Goal: Information Seeking & Learning: Learn about a topic

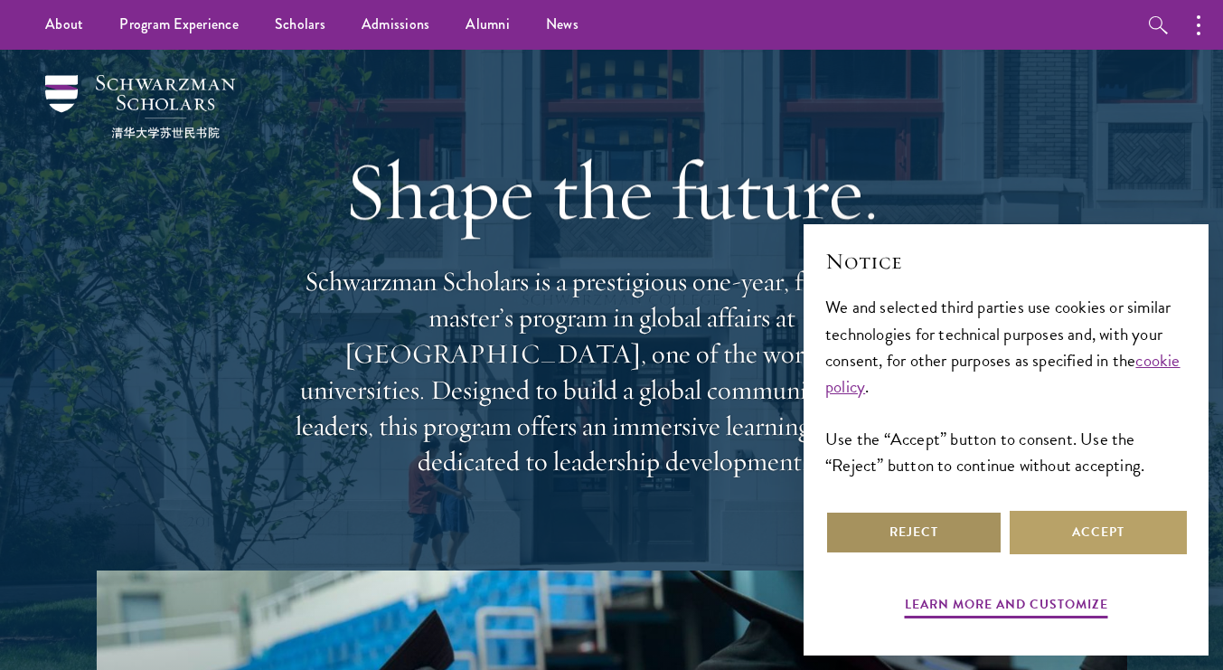
click at [839, 517] on button "Reject" at bounding box center [913, 532] width 177 height 43
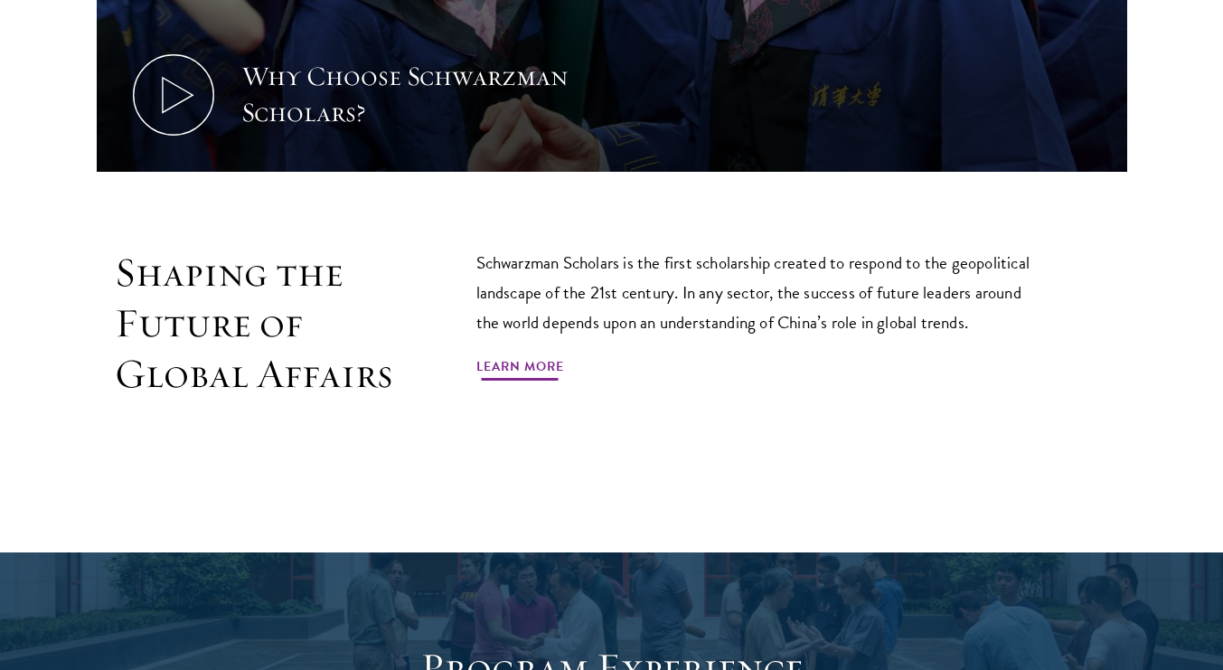
scroll to position [983, 0]
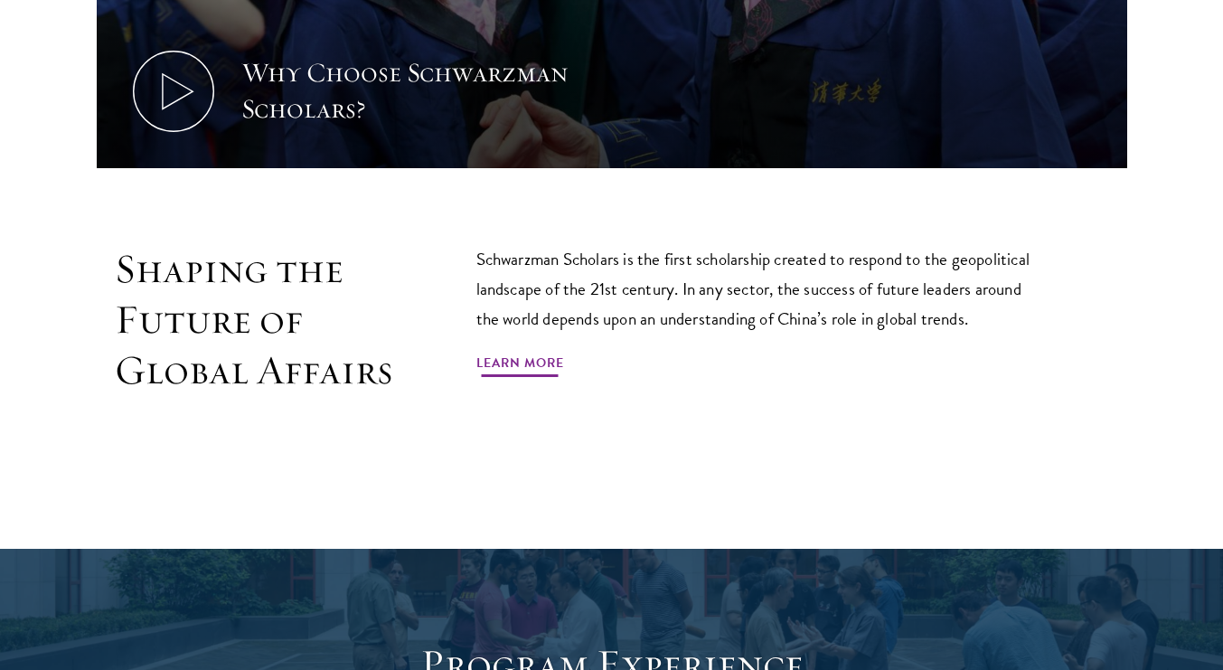
click at [524, 357] on link "Learn More" at bounding box center [520, 366] width 88 height 28
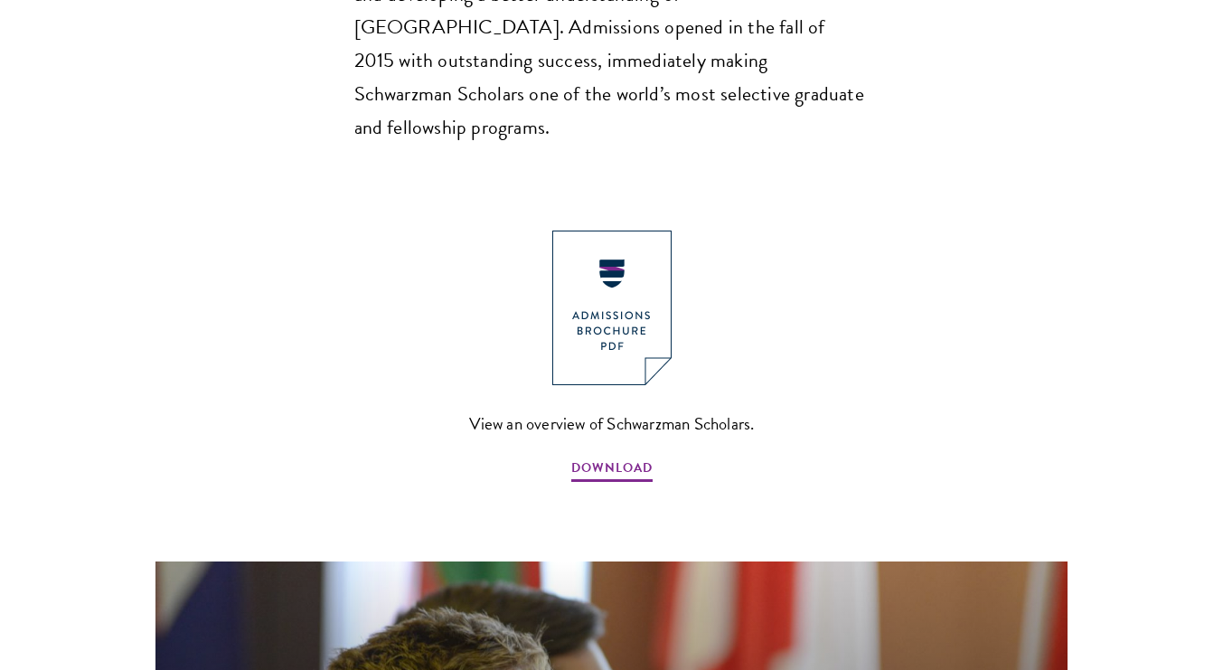
scroll to position [1893, 0]
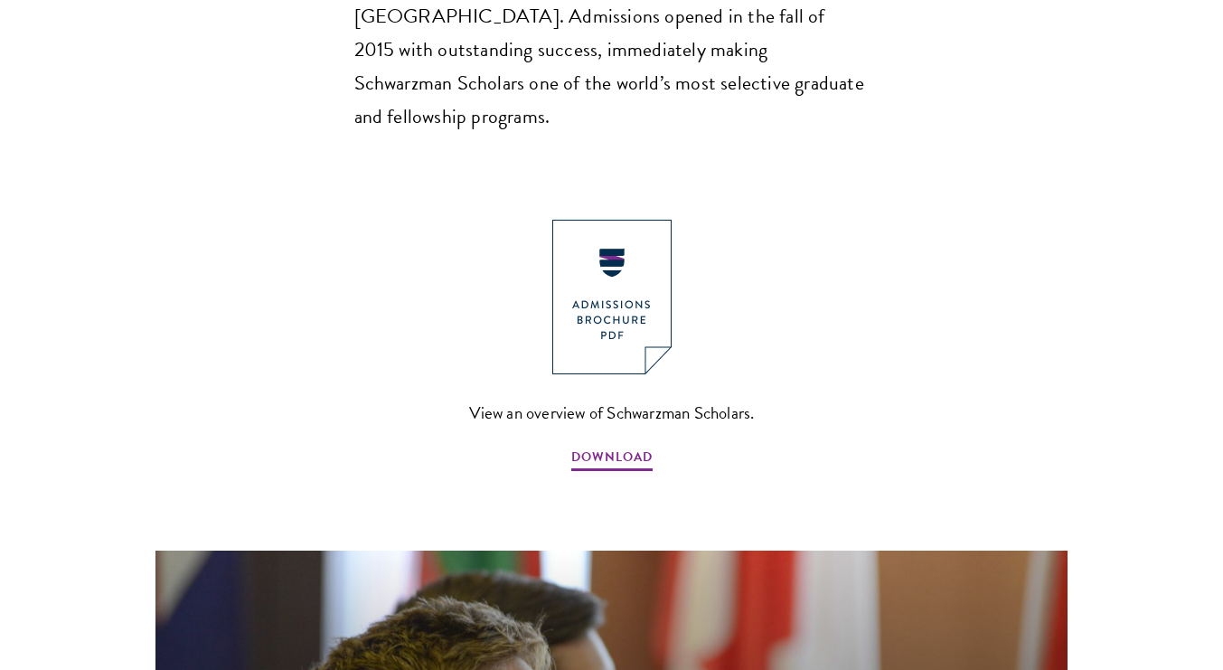
click at [628, 220] on img at bounding box center [611, 297] width 119 height 155
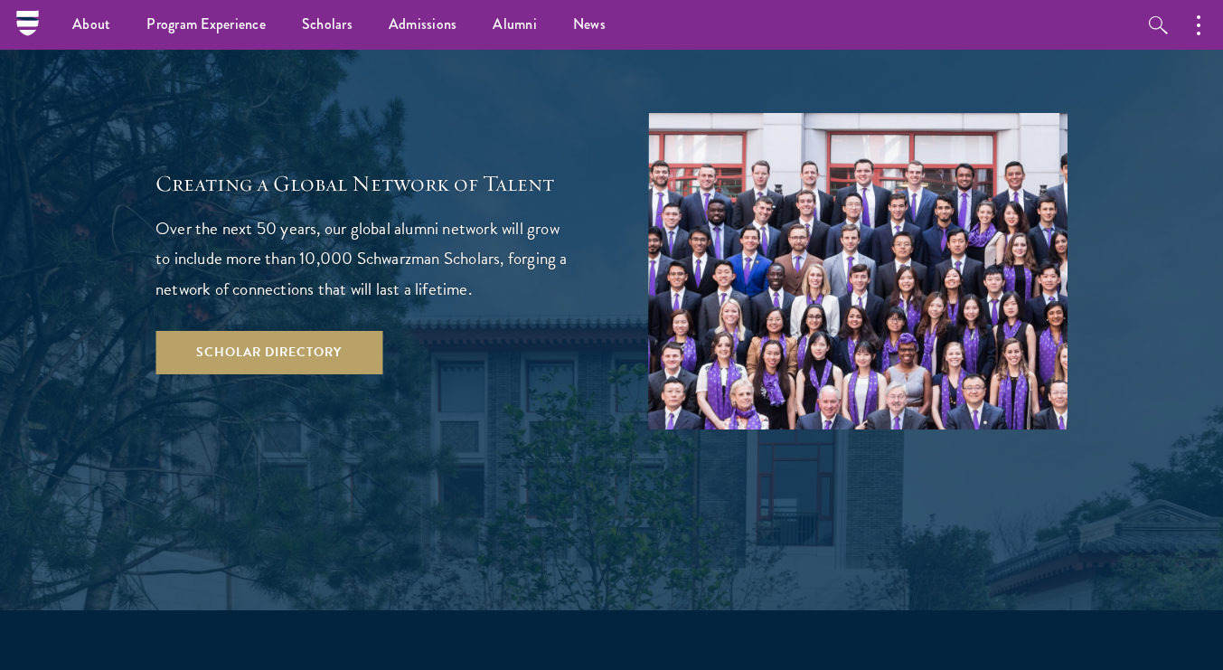
scroll to position [3130, 0]
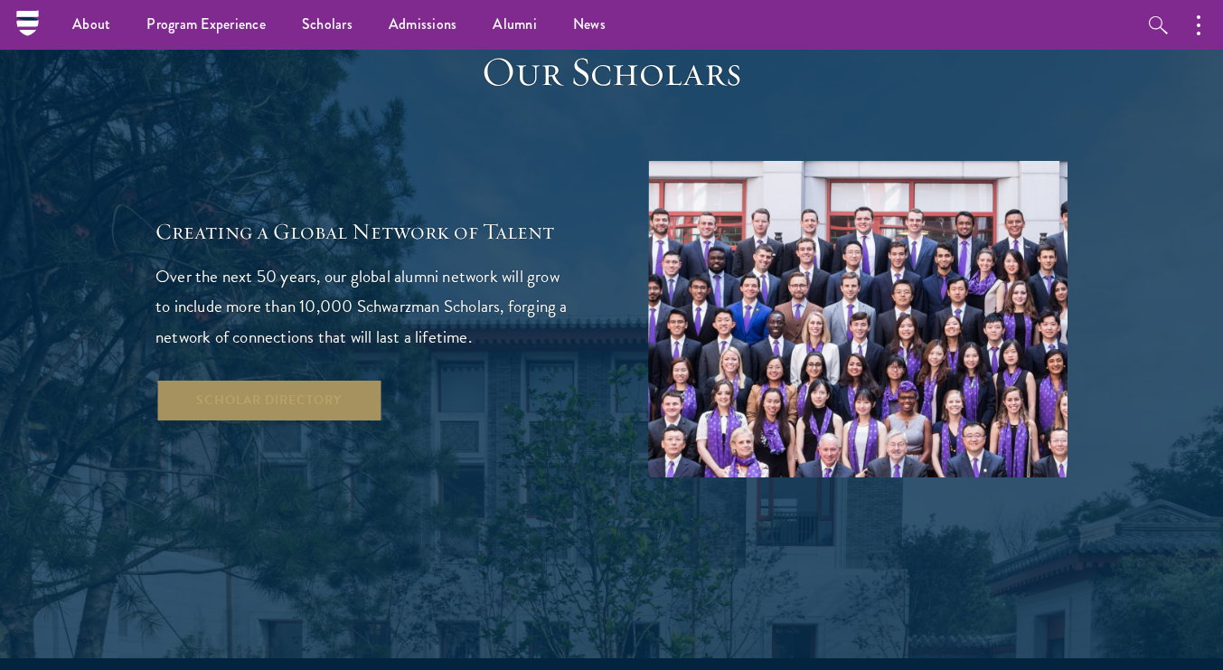
click at [298, 379] on link "Scholar Directory" at bounding box center [268, 400] width 227 height 43
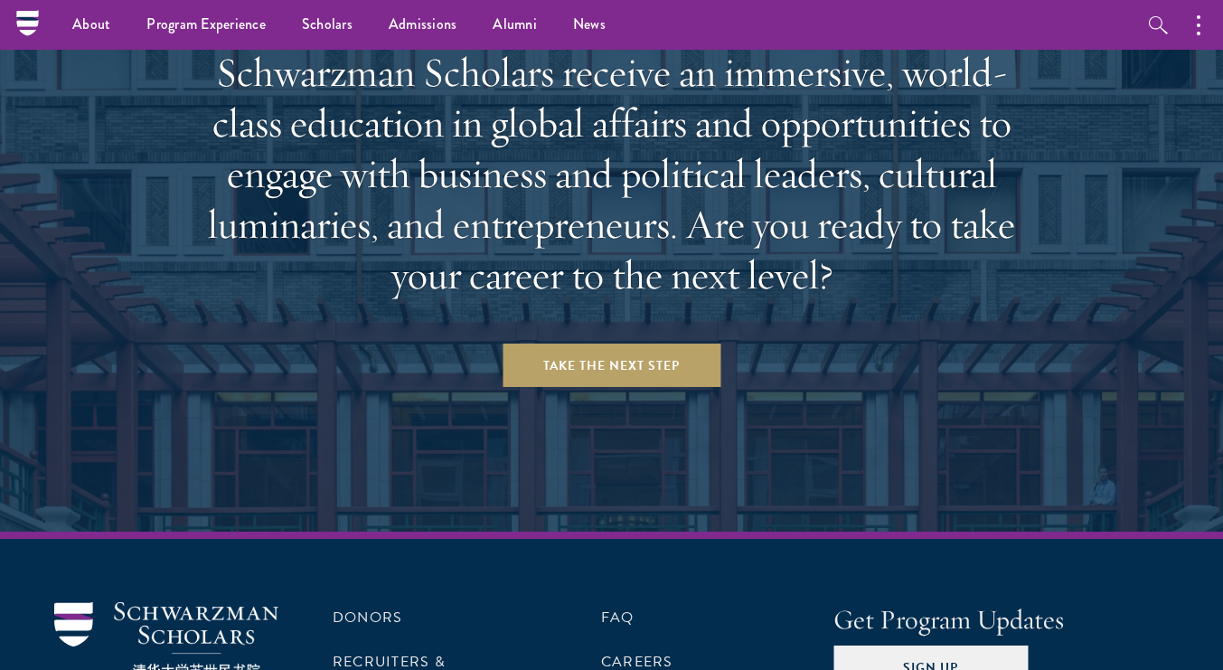
scroll to position [7408, 0]
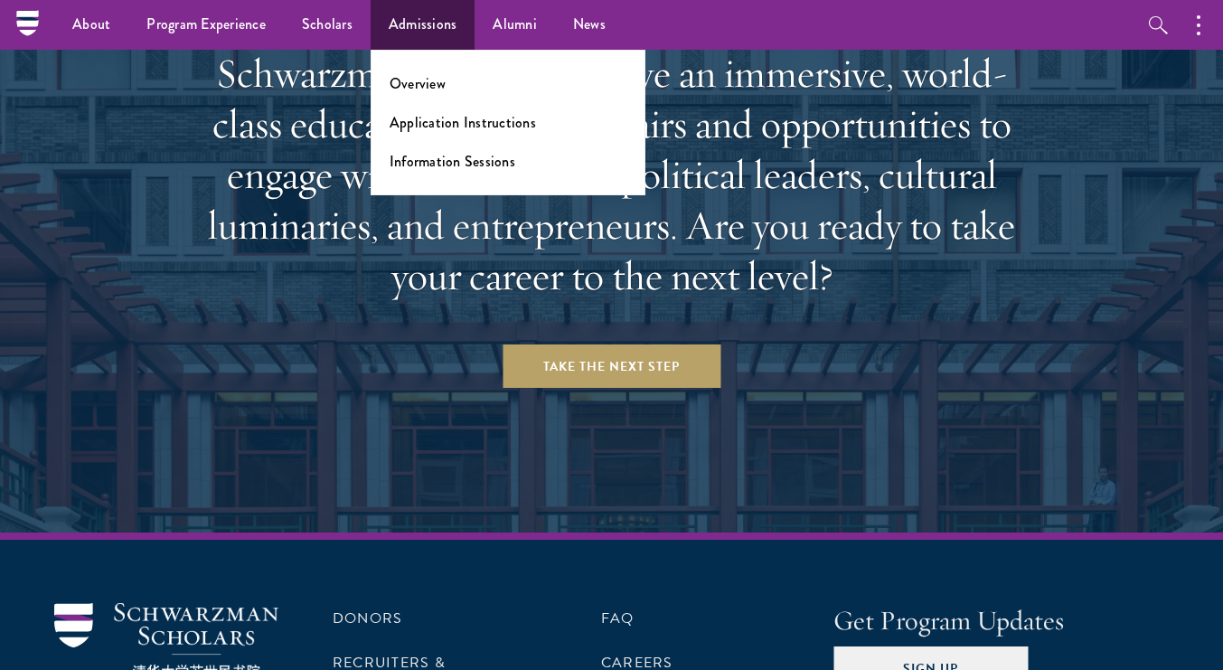
click at [437, 33] on link "Admissions" at bounding box center [423, 25] width 105 height 50
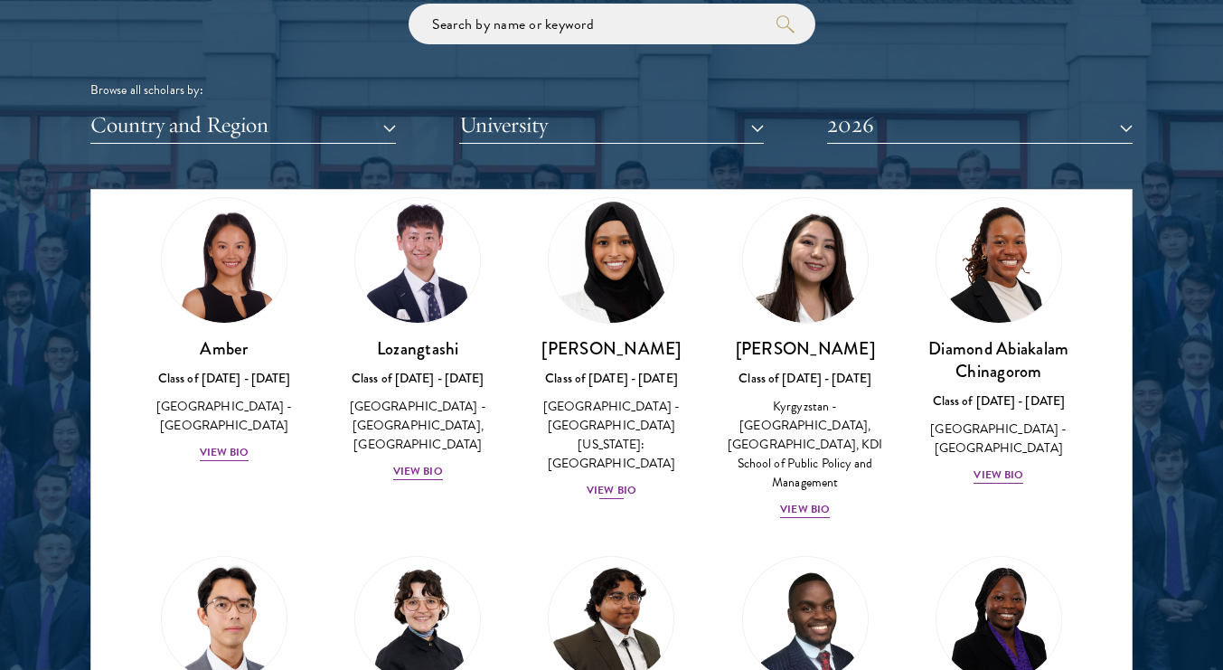
scroll to position [69, 0]
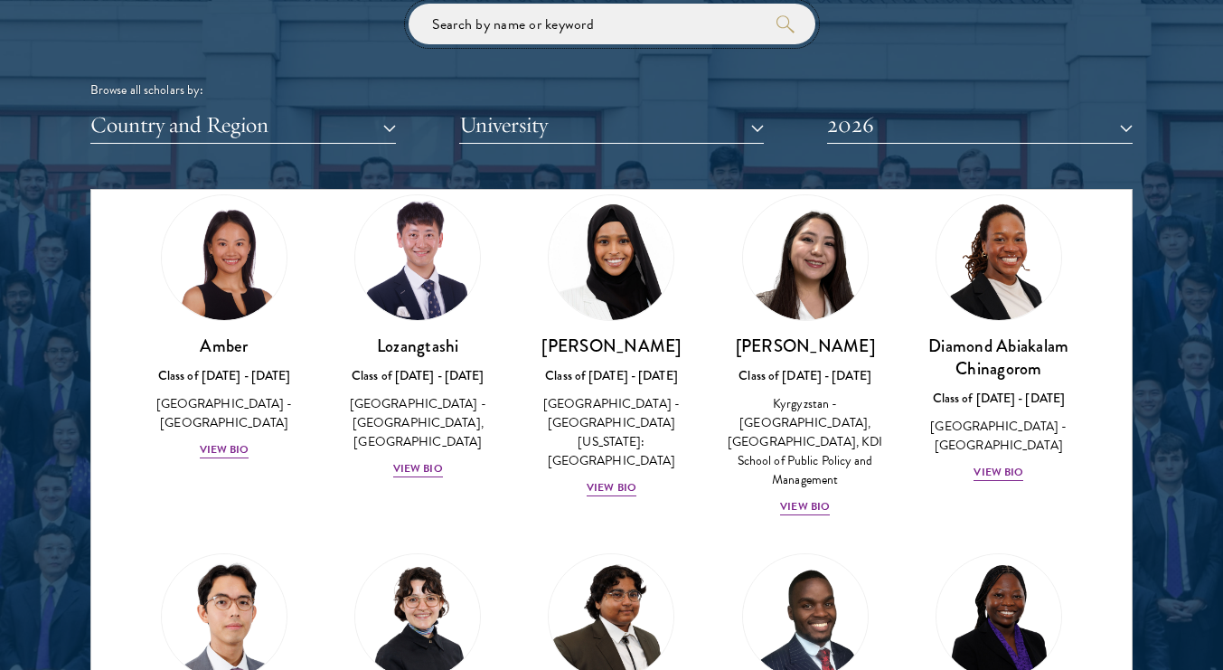
click at [553, 17] on input "search" at bounding box center [612, 24] width 407 height 41
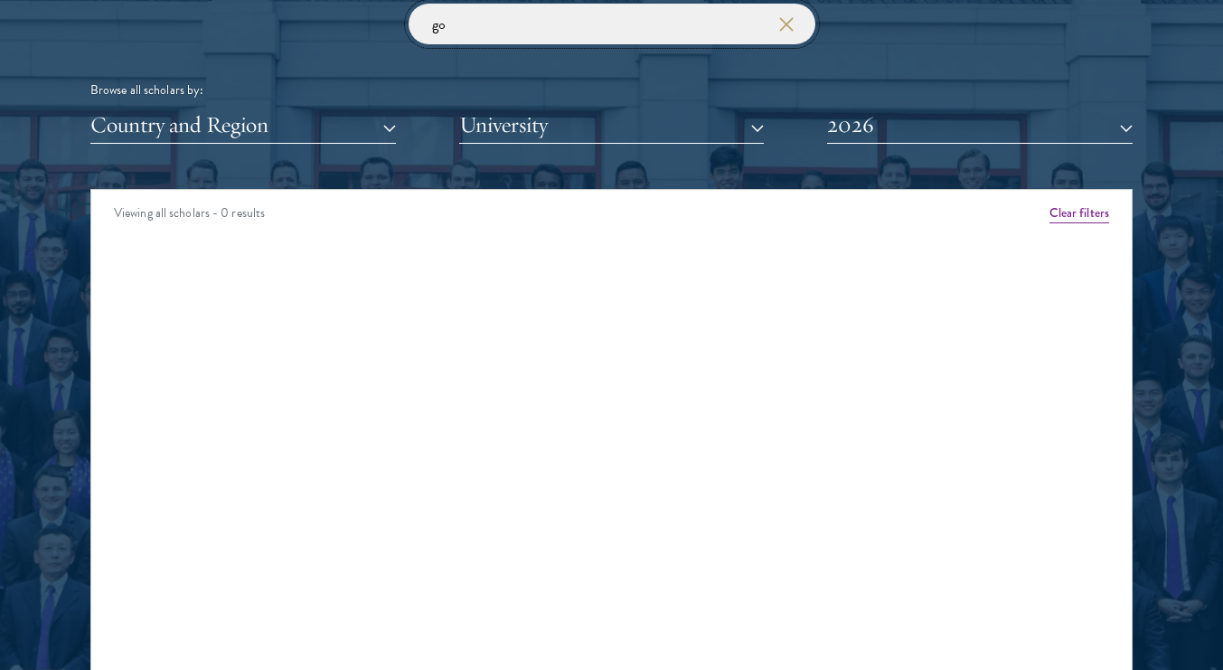
type input "g"
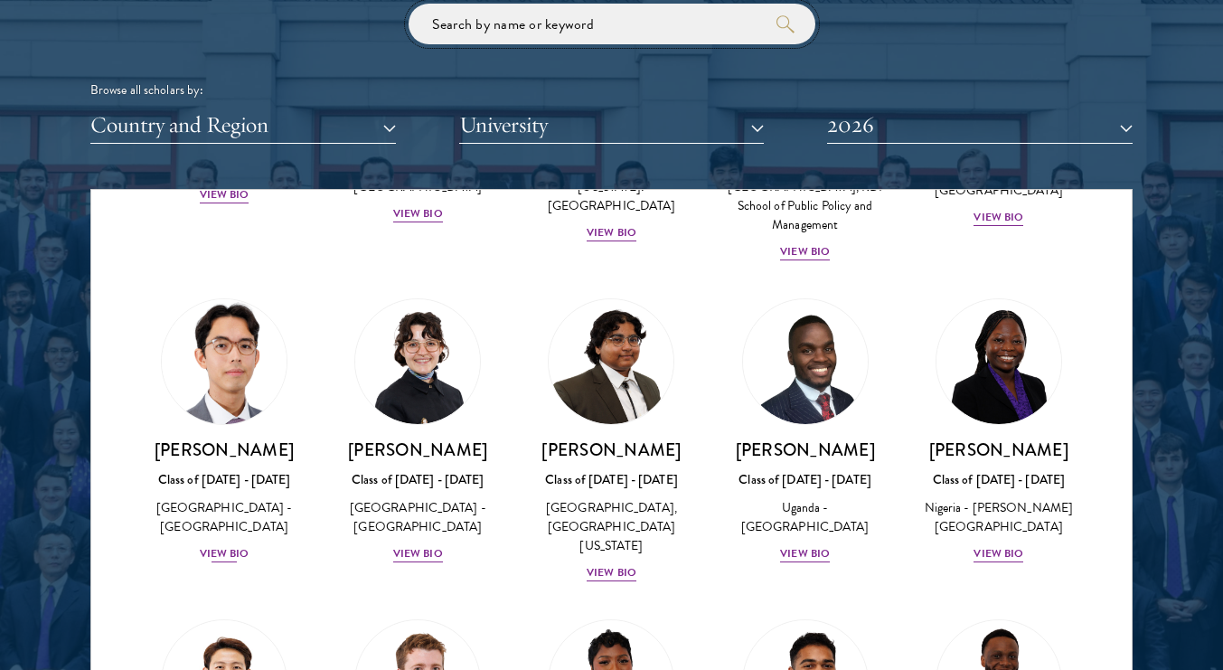
scroll to position [328, 0]
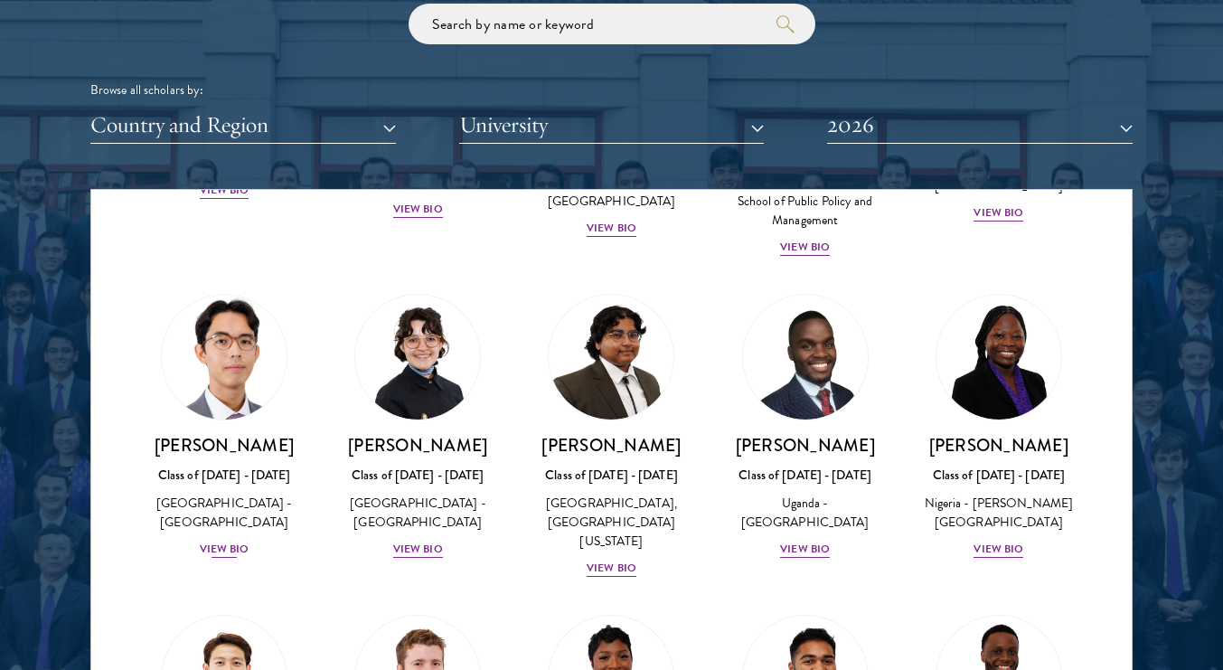
click at [237, 543] on div "View Bio" at bounding box center [225, 549] width 50 height 17
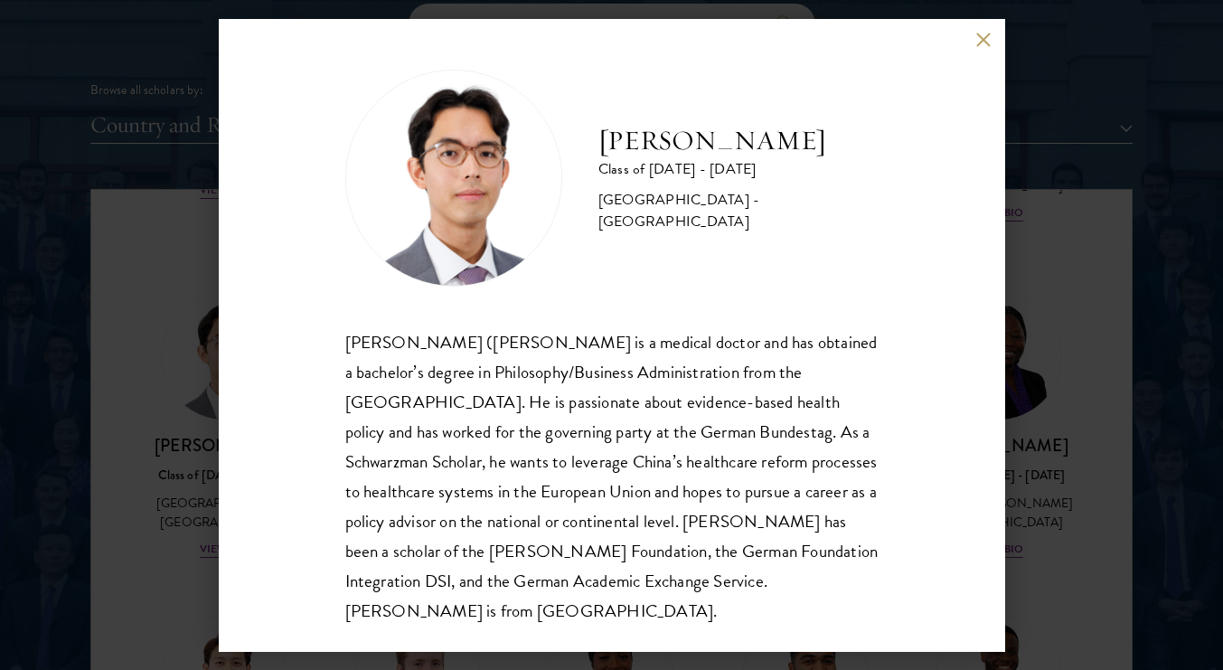
scroll to position [2, 0]
click at [983, 31] on div "Jason Adelhoefer Class of 2025 - 2026 Germany - Berlin Humboldt University Sieg…" at bounding box center [612, 335] width 786 height 633
click at [983, 42] on button at bounding box center [983, 40] width 15 height 15
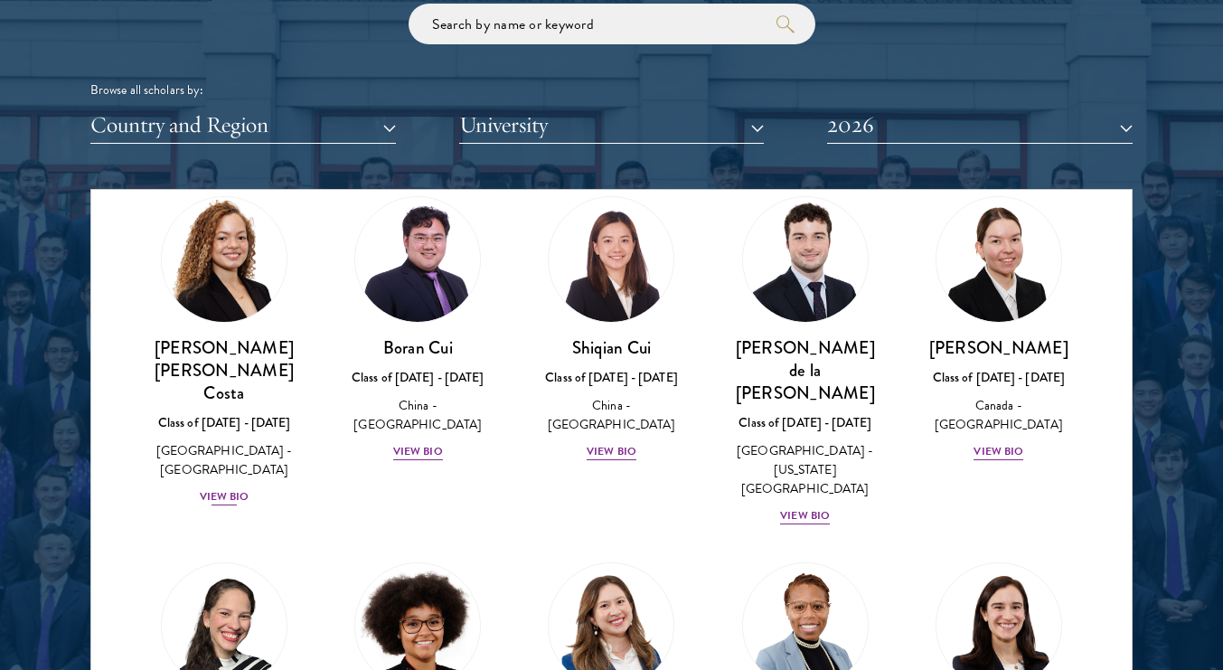
scroll to position [2198, 0]
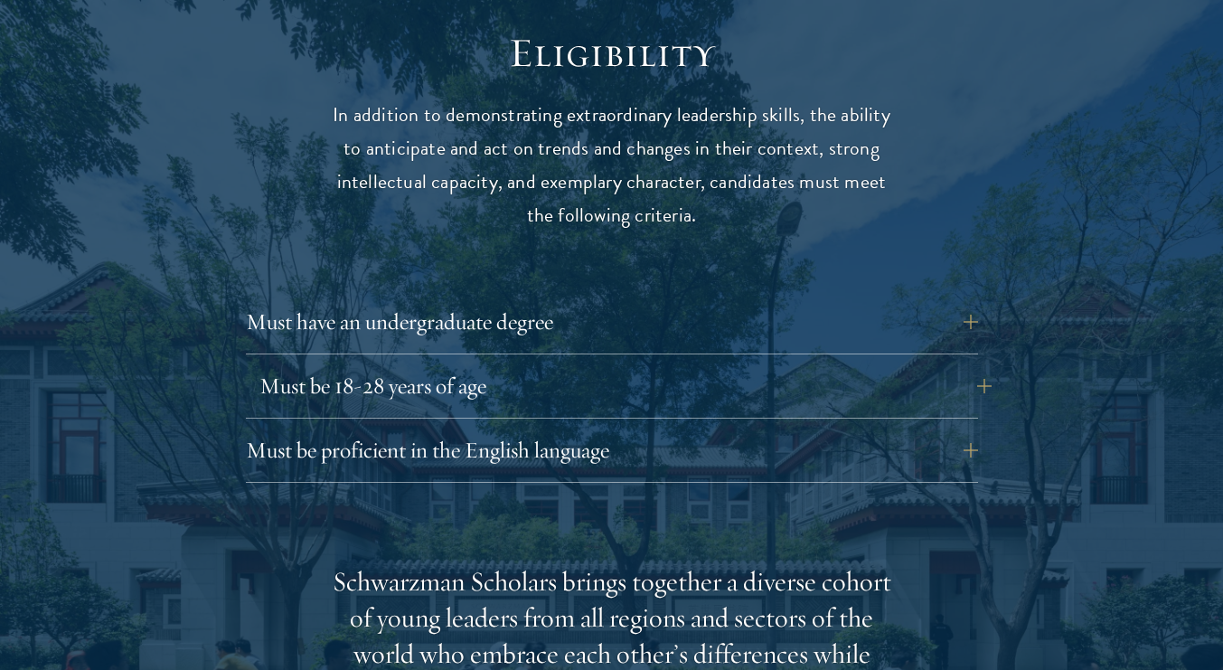
scroll to position [2356, 0]
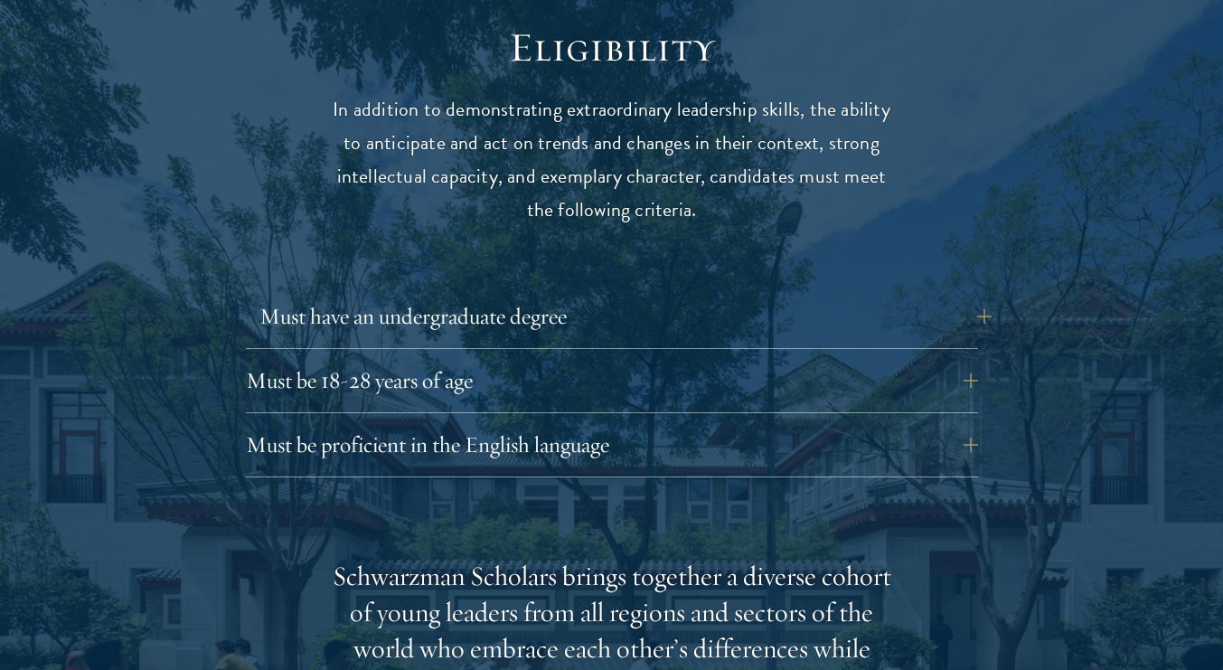
click at [353, 295] on button "Must have an undergraduate degree" at bounding box center [625, 316] width 732 height 43
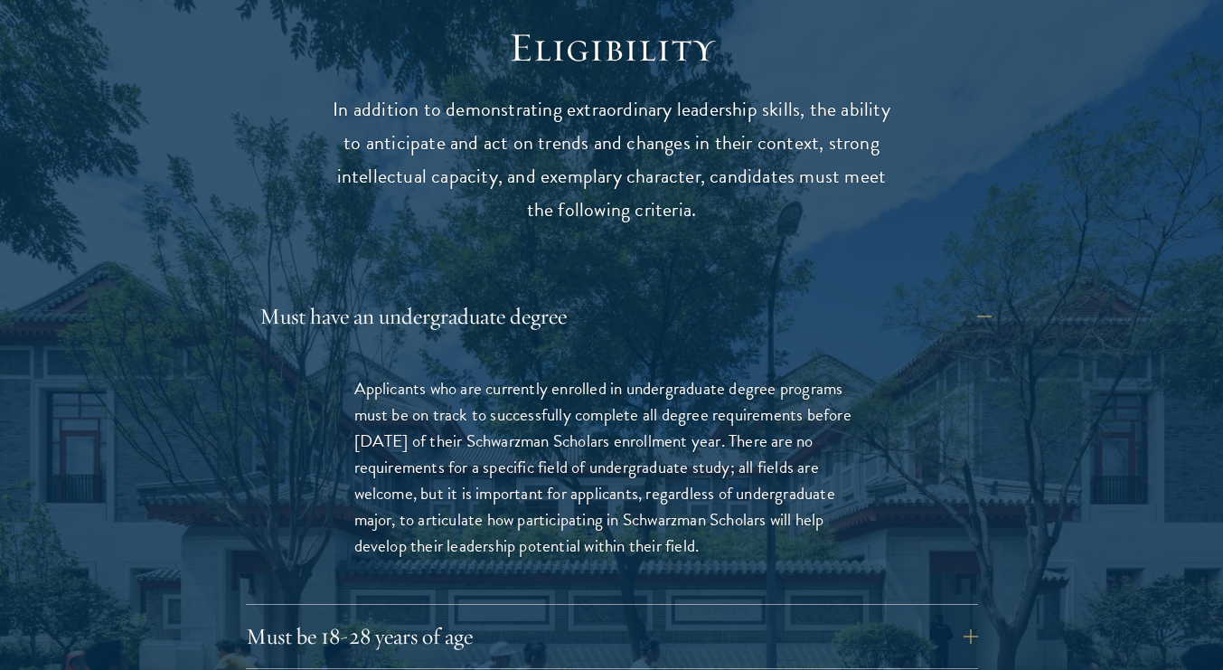
click at [353, 295] on button "Must have an undergraduate degree" at bounding box center [625, 316] width 732 height 43
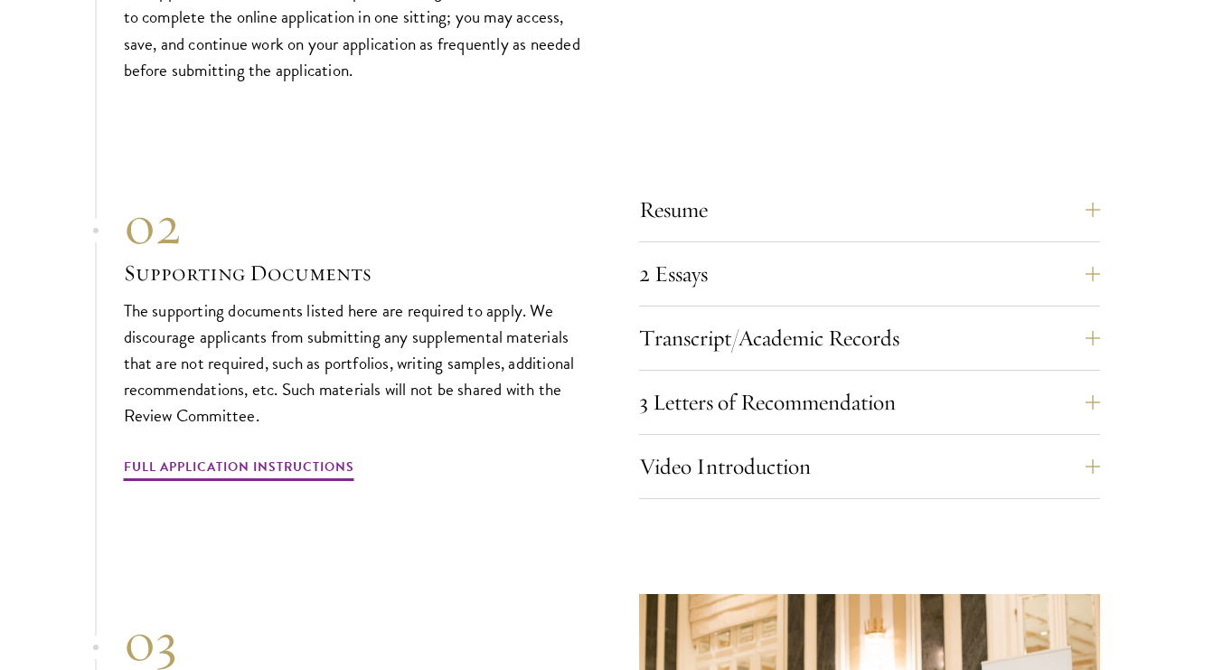
scroll to position [5593, 0]
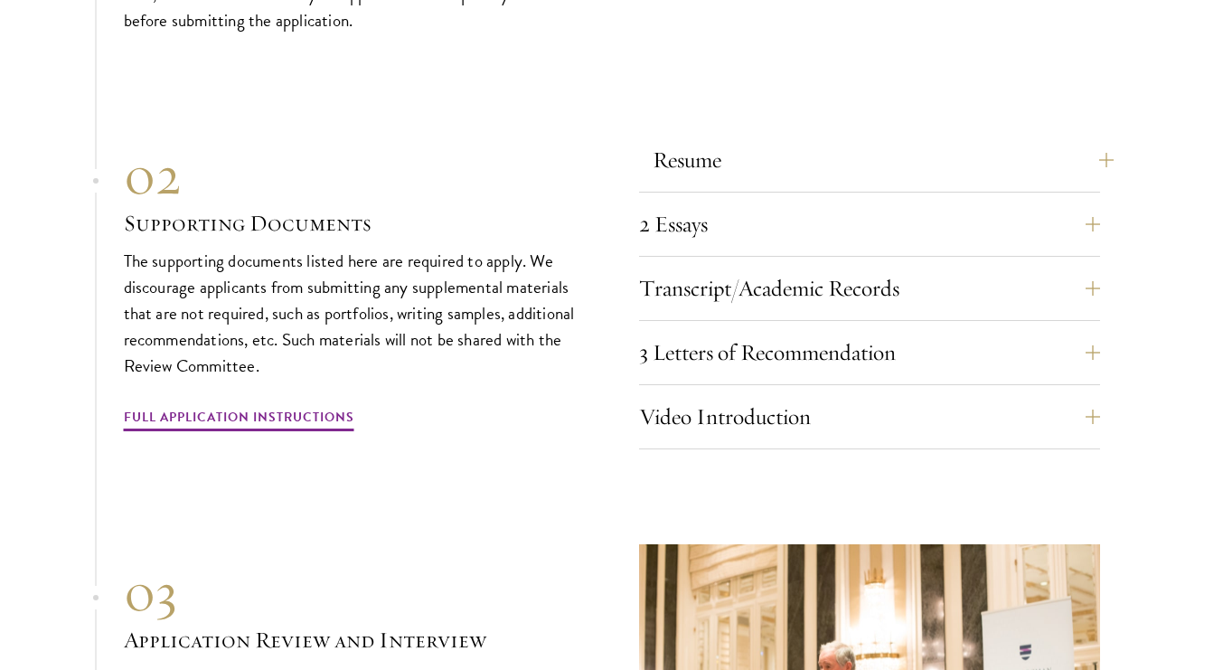
click at [743, 138] on button "Resume" at bounding box center [883, 159] width 461 height 43
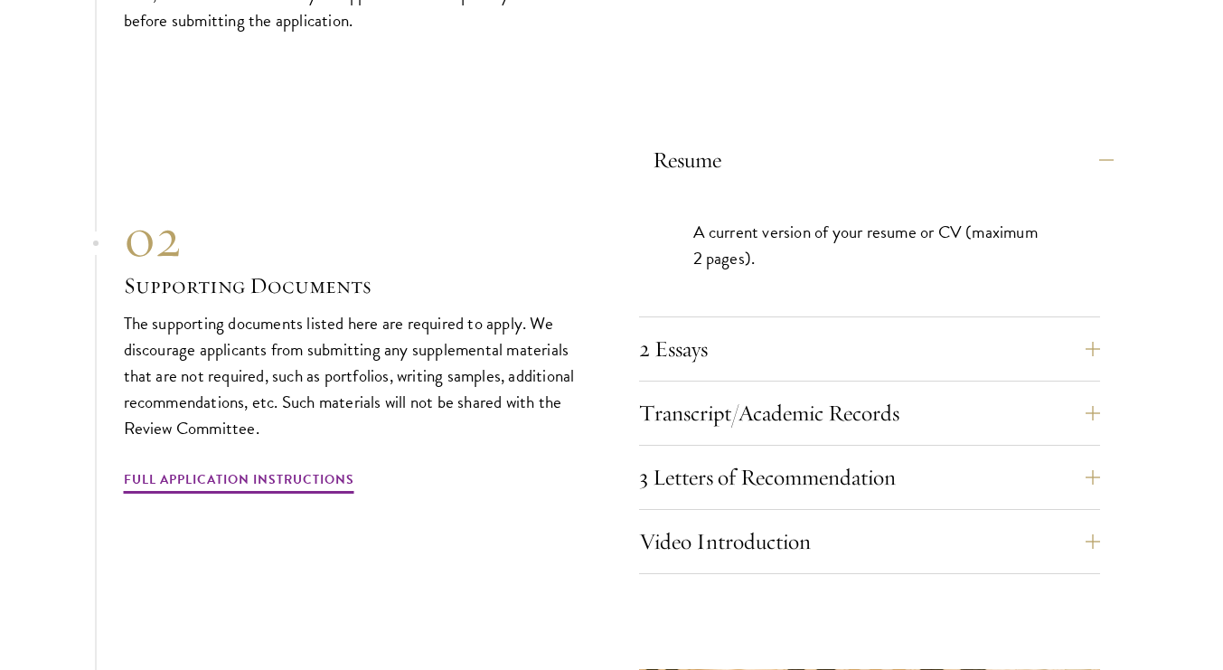
click at [728, 138] on button "Resume" at bounding box center [883, 159] width 461 height 43
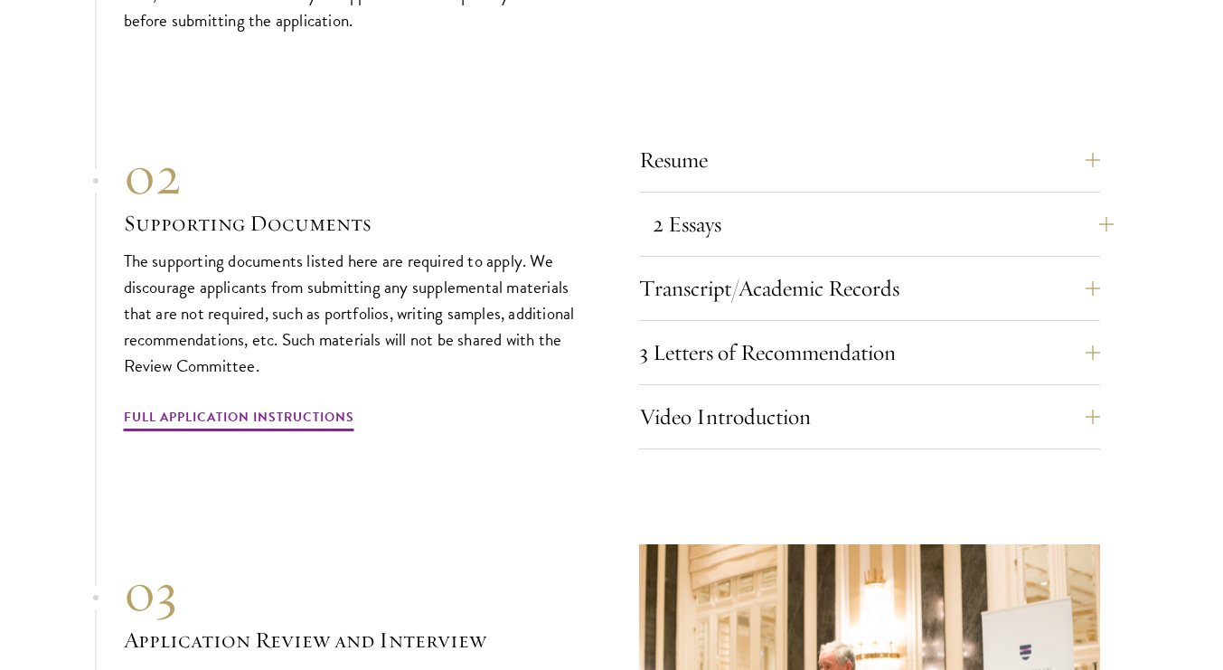
click at [705, 202] on button "2 Essays" at bounding box center [883, 223] width 461 height 43
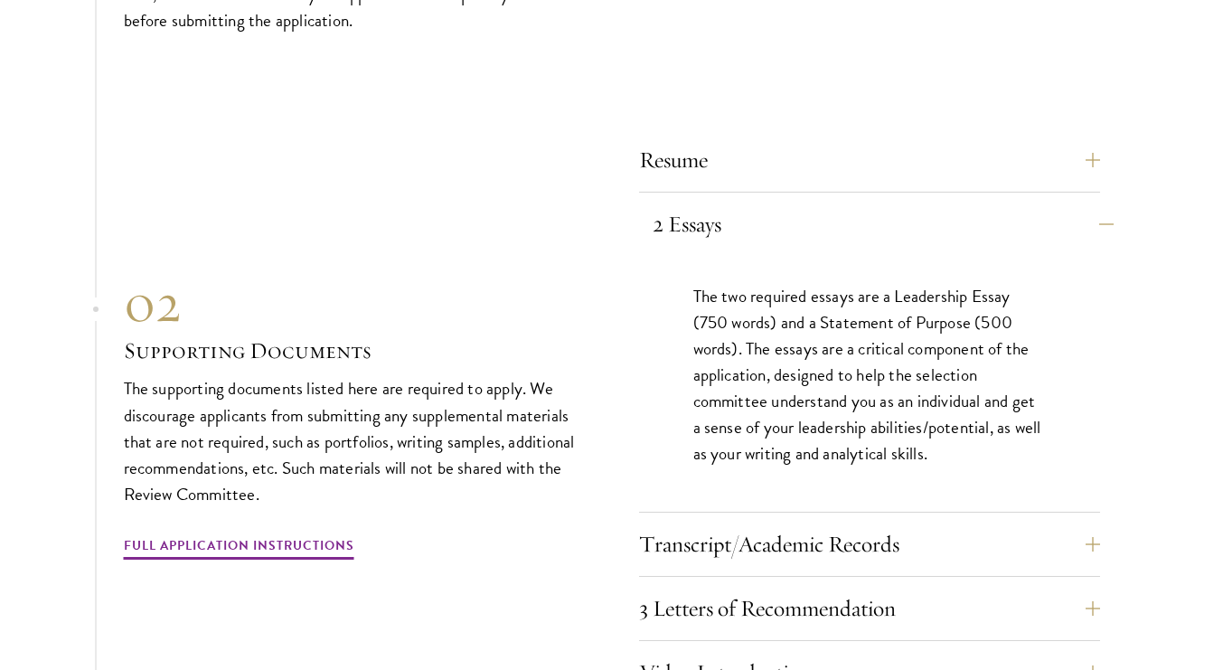
click at [709, 202] on button "2 Essays" at bounding box center [883, 223] width 461 height 43
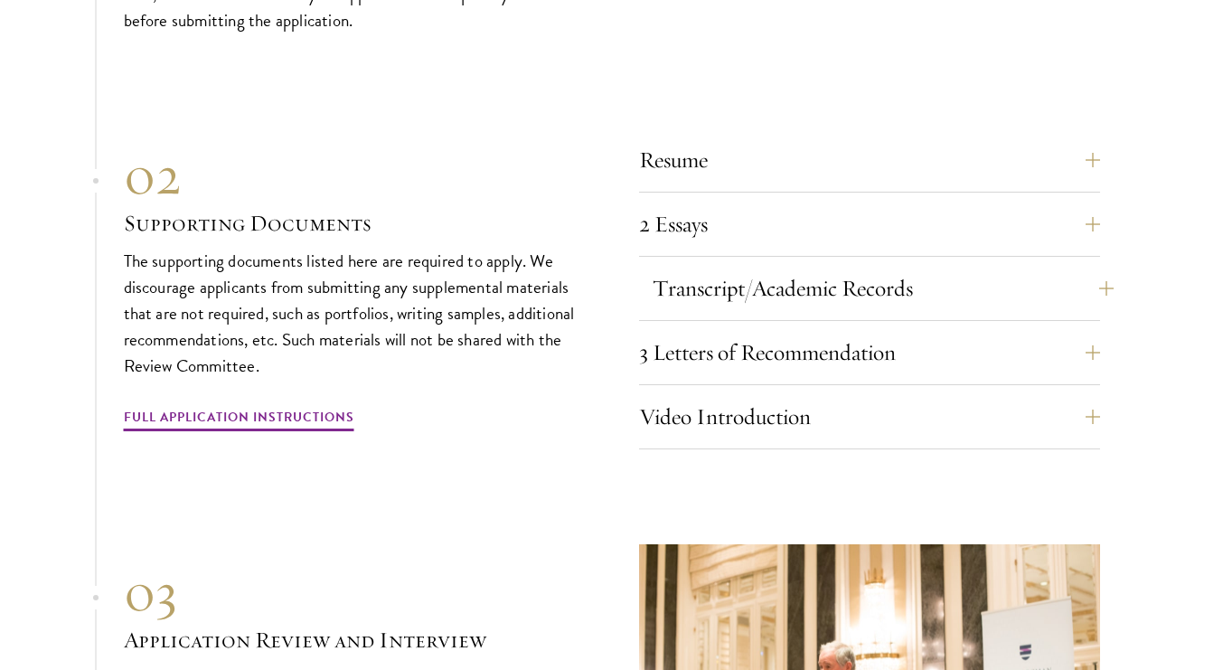
click at [696, 267] on button "Transcript/Academic Records" at bounding box center [883, 288] width 461 height 43
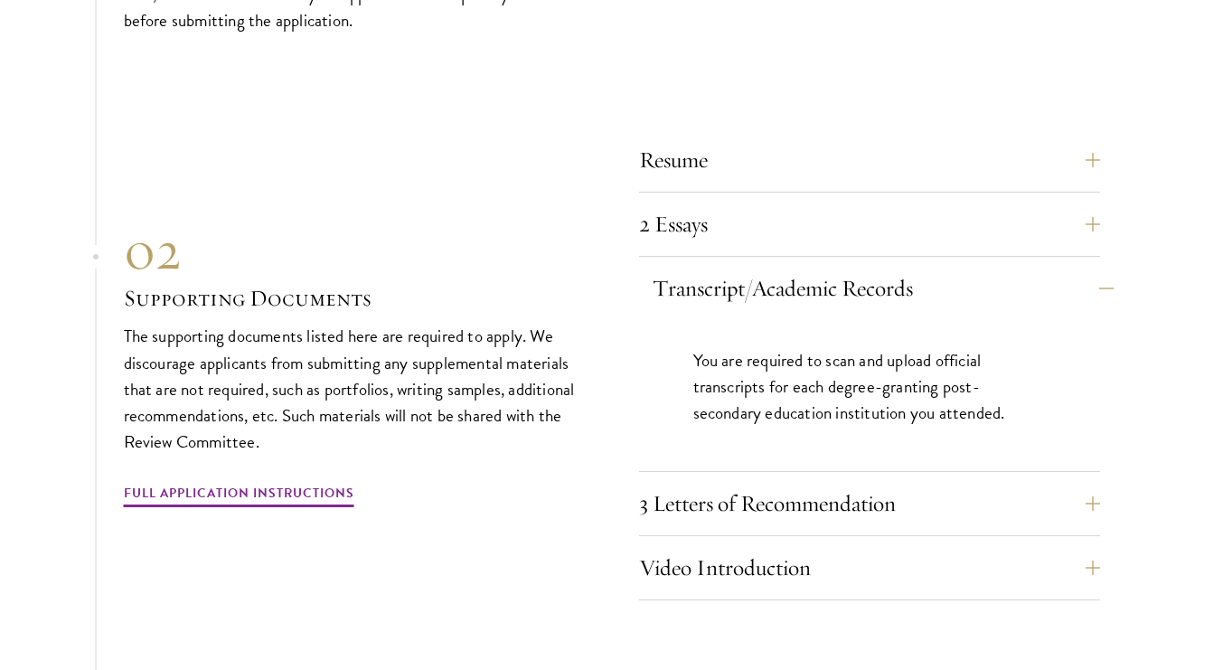
click at [701, 267] on button "Transcript/Academic Records" at bounding box center [883, 288] width 461 height 43
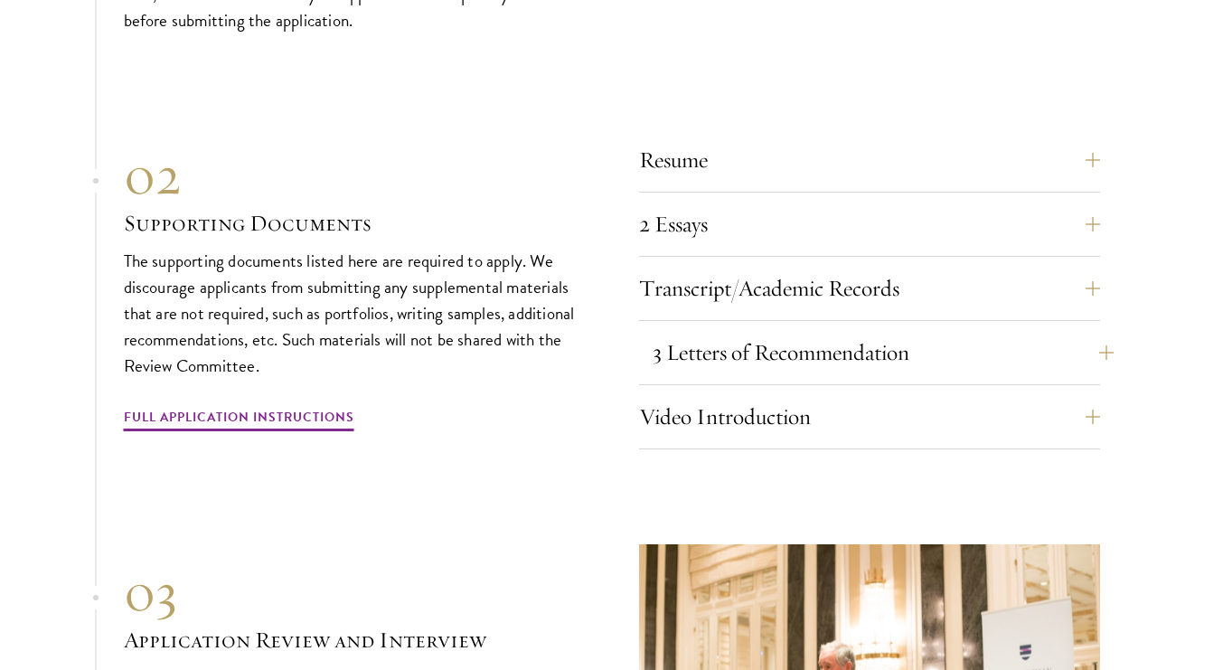
click at [682, 331] on button "3 Letters of Recommendation" at bounding box center [883, 352] width 461 height 43
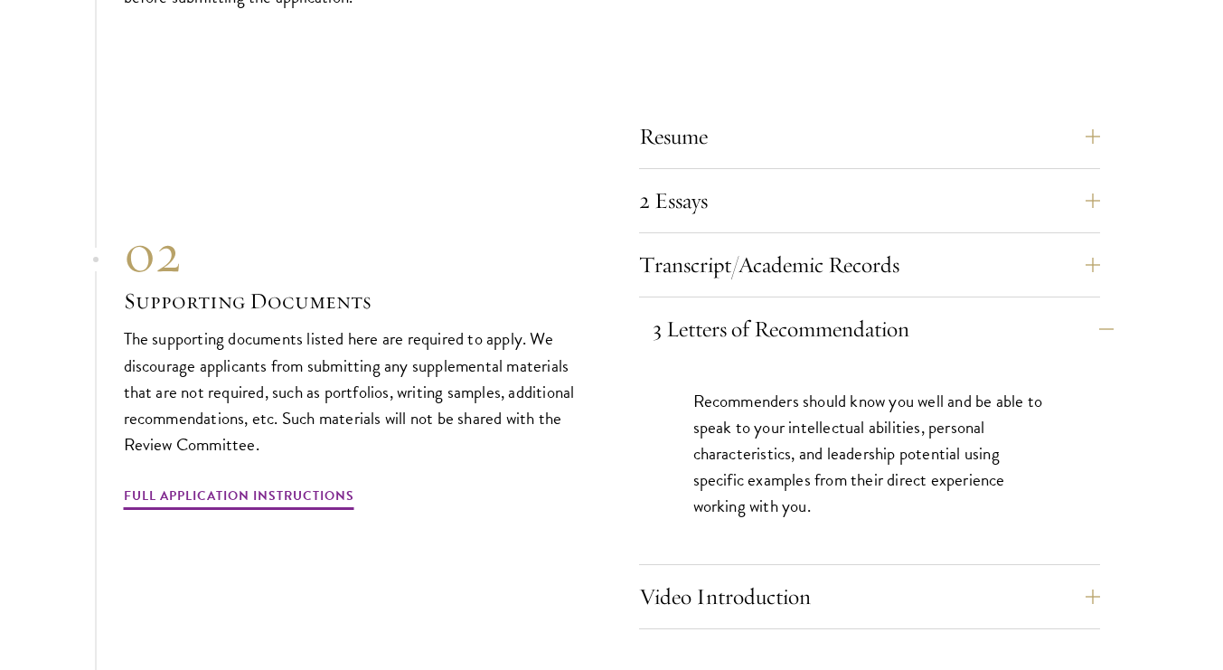
scroll to position [5621, 0]
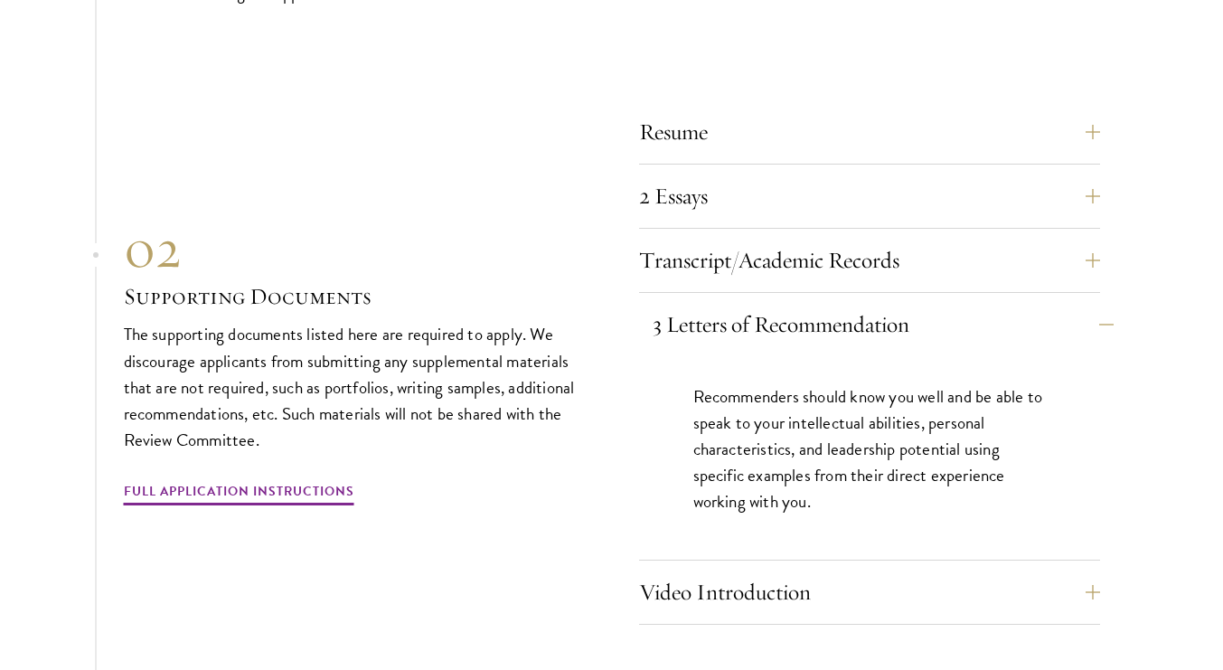
click at [705, 303] on button "3 Letters of Recommendation" at bounding box center [883, 324] width 461 height 43
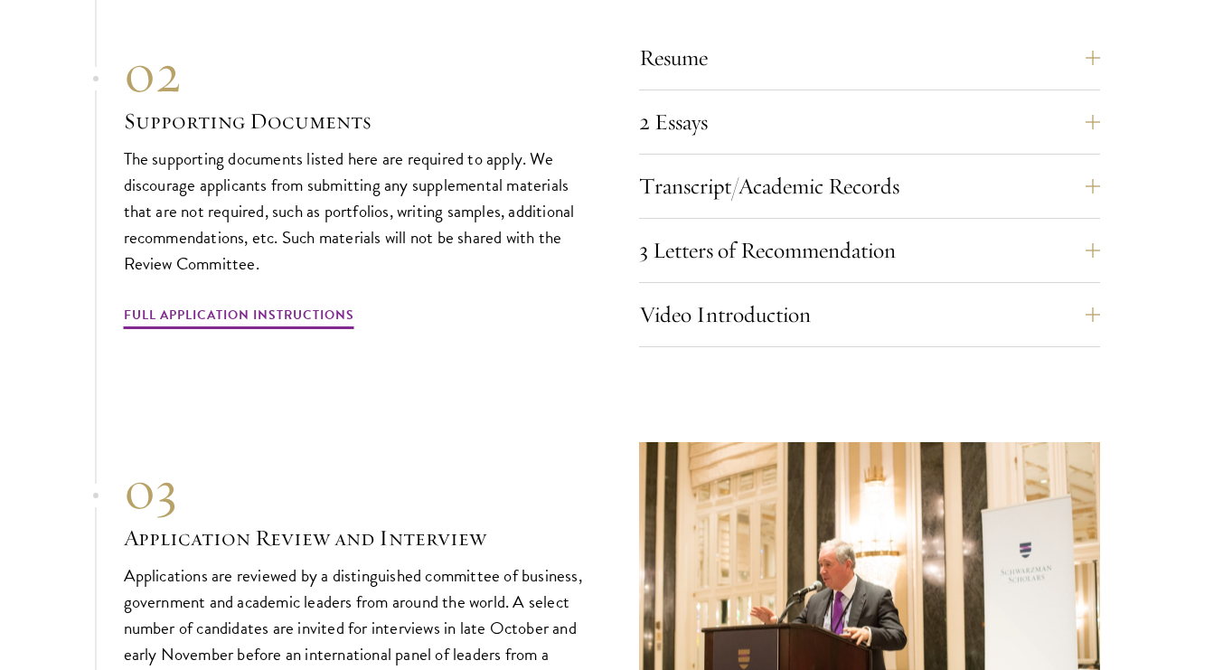
scroll to position [5696, 0]
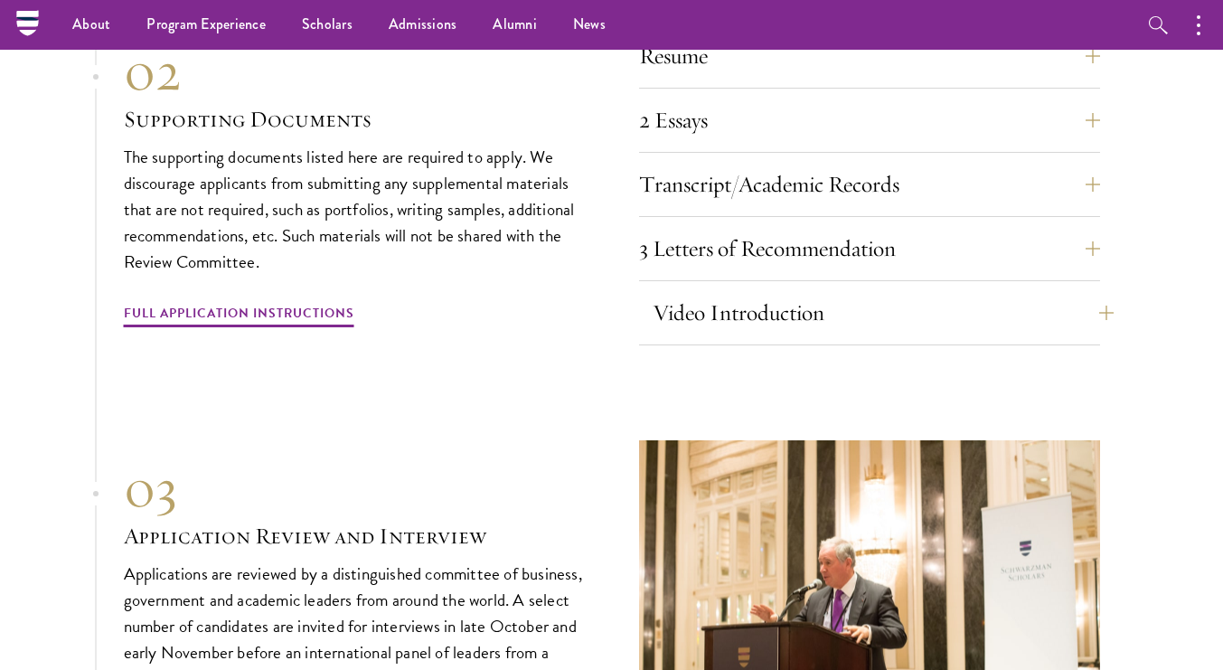
click at [684, 291] on button "Video Introduction" at bounding box center [883, 312] width 461 height 43
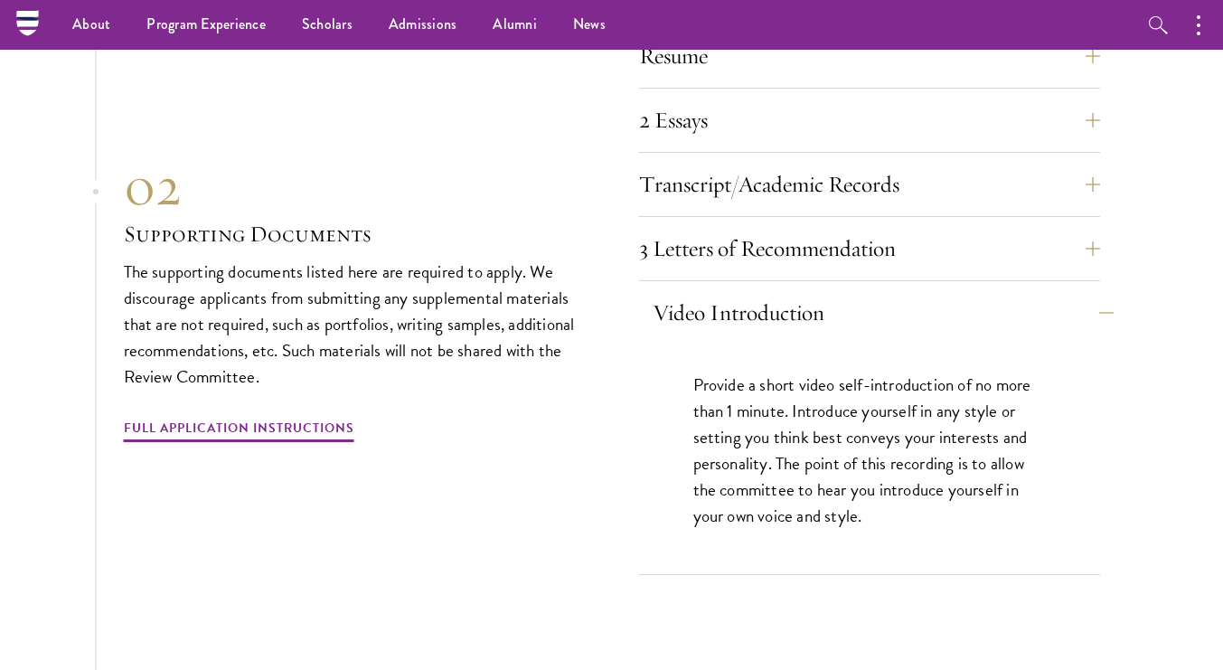
click at [692, 291] on button "Video Introduction" at bounding box center [883, 312] width 461 height 43
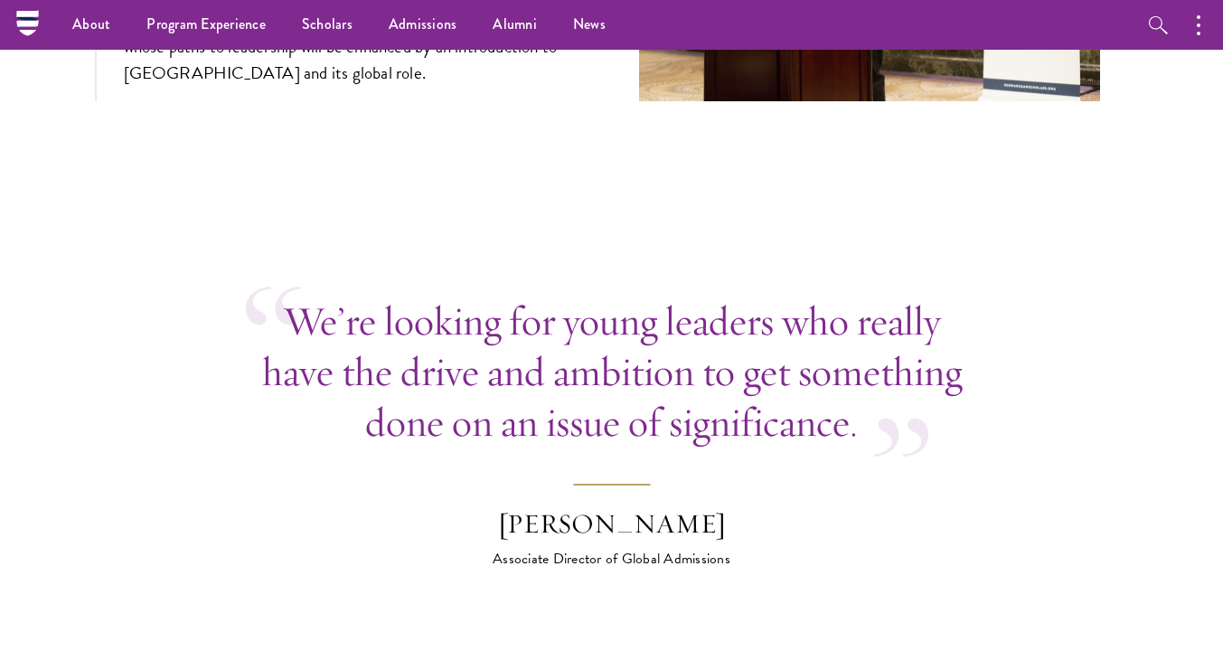
scroll to position [5944, 0]
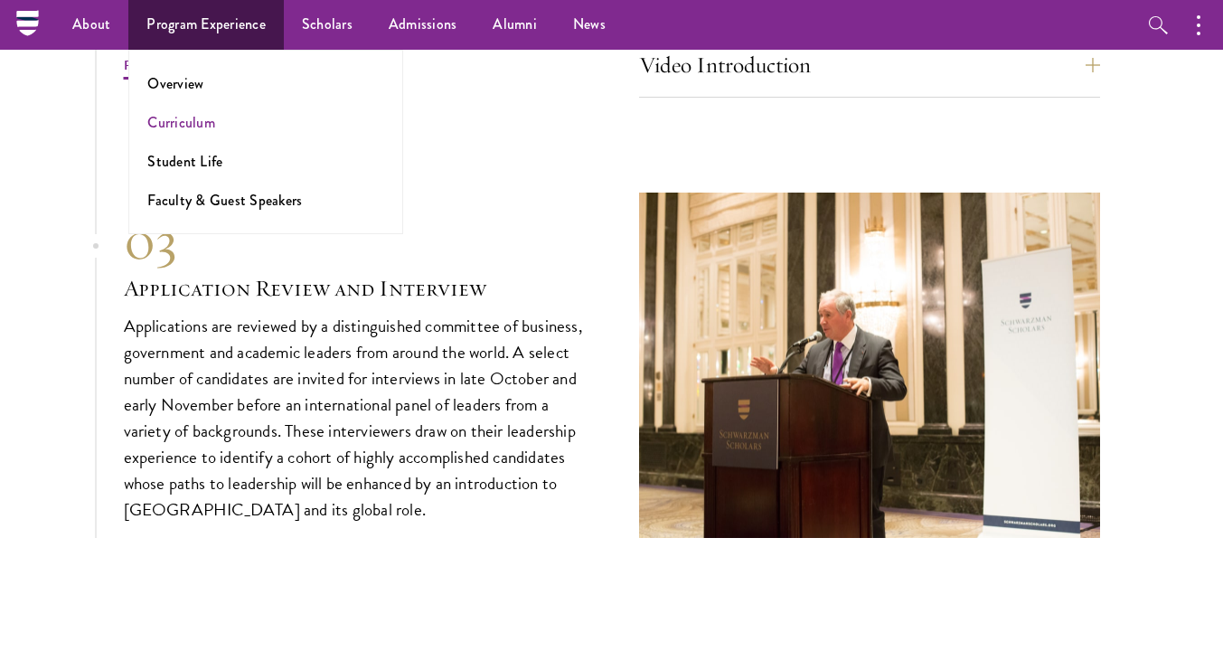
click at [184, 124] on link "Curriculum" at bounding box center [181, 122] width 68 height 21
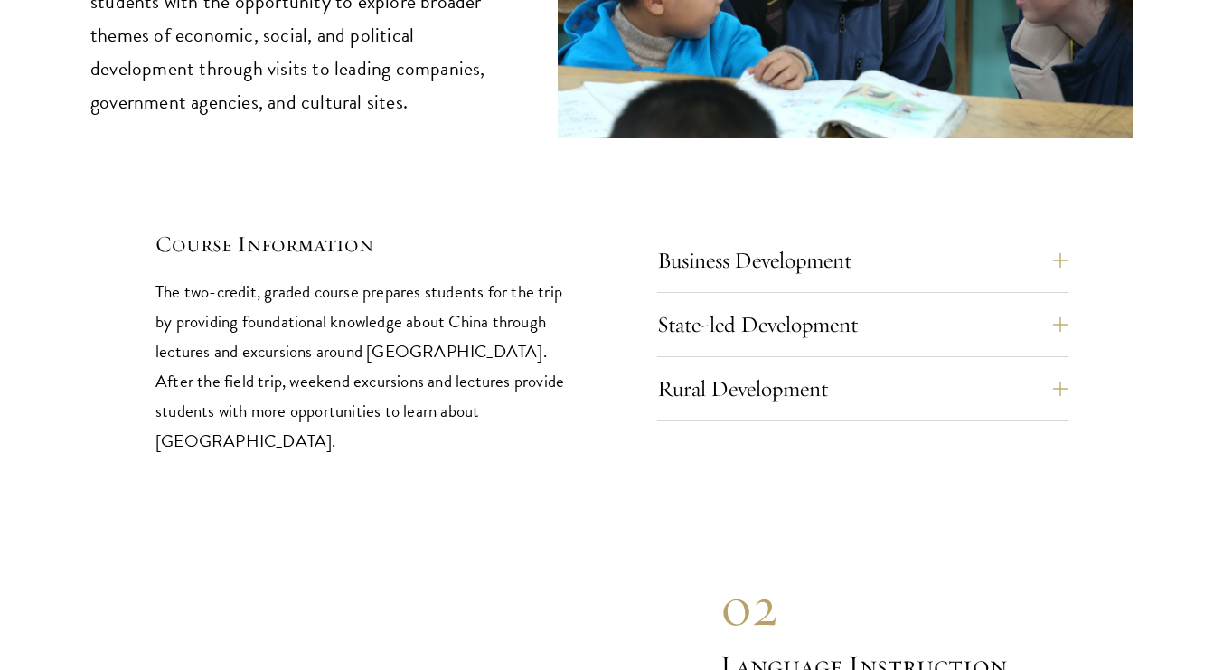
scroll to position [7706, 0]
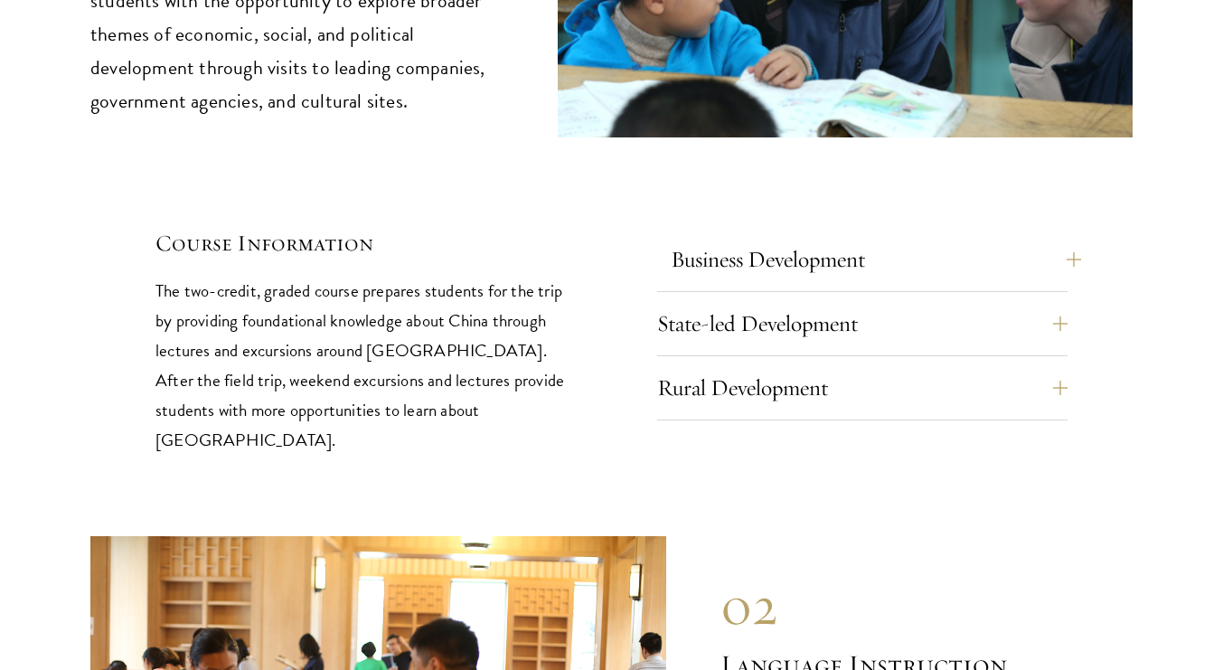
click at [710, 238] on button "Business Development" at bounding box center [876, 259] width 410 height 43
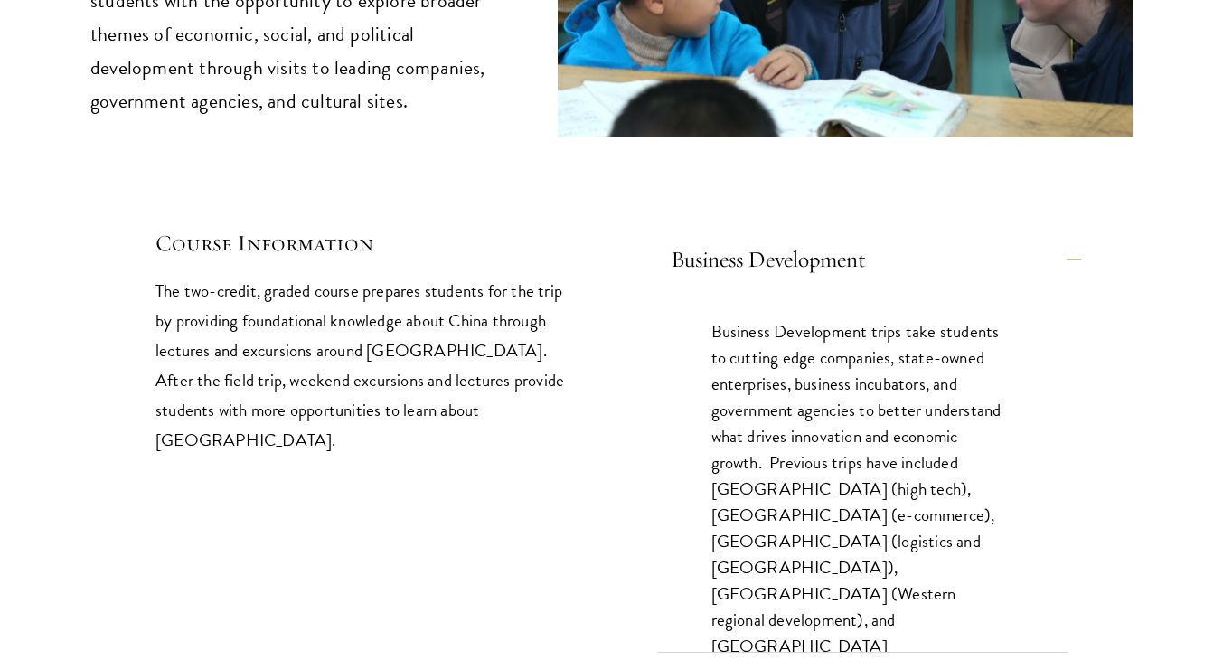
click at [710, 238] on button "Business Development" at bounding box center [876, 259] width 410 height 43
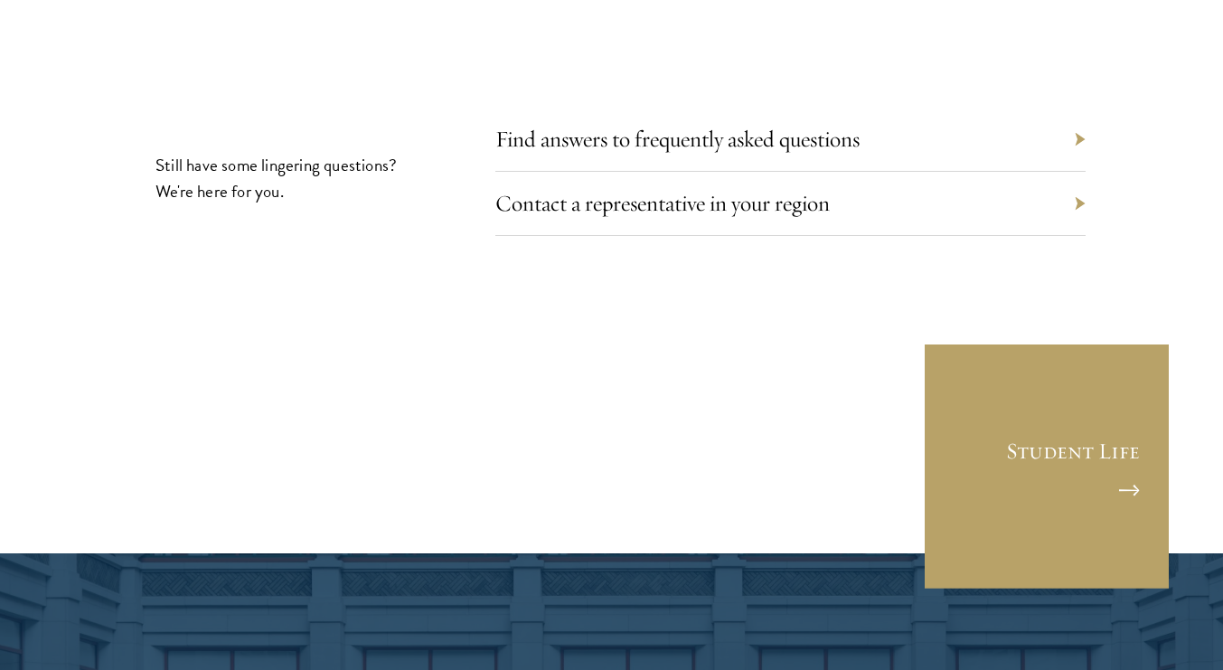
scroll to position [10117, 0]
